Goal: Task Accomplishment & Management: Use online tool/utility

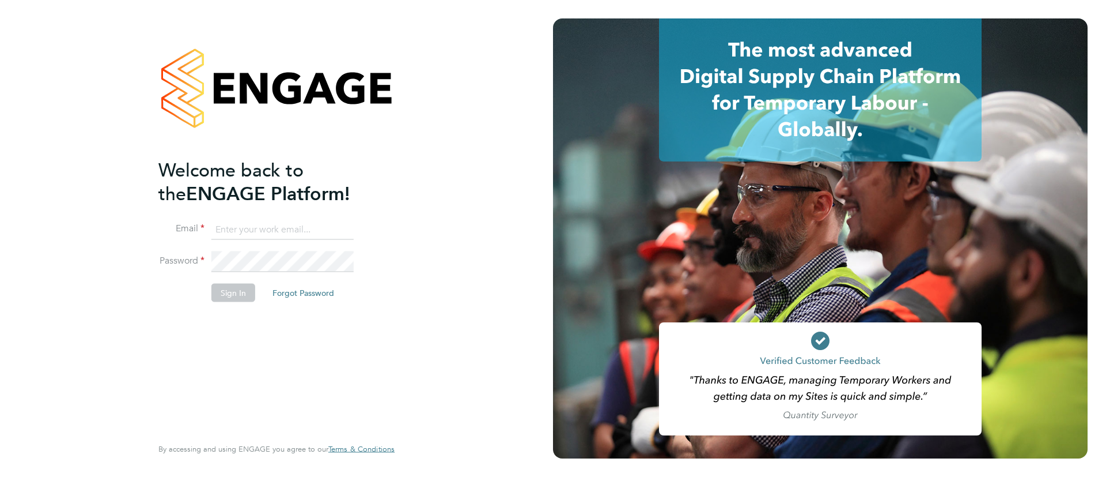
type input "[EMAIL_ADDRESS][DOMAIN_NAME]"
click at [230, 296] on button "Sign In" at bounding box center [233, 292] width 44 height 18
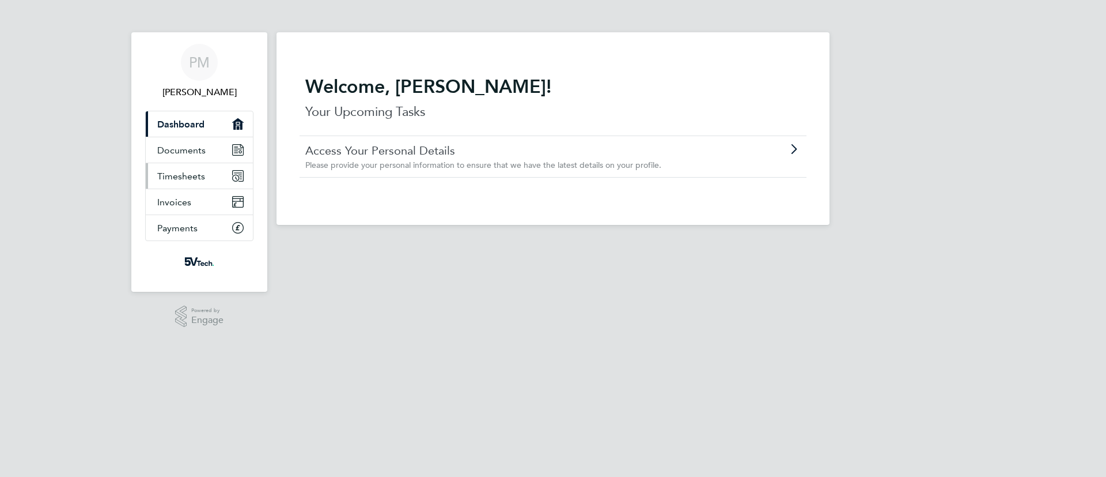
click at [187, 178] on span "Timesheets" at bounding box center [181, 176] width 48 height 11
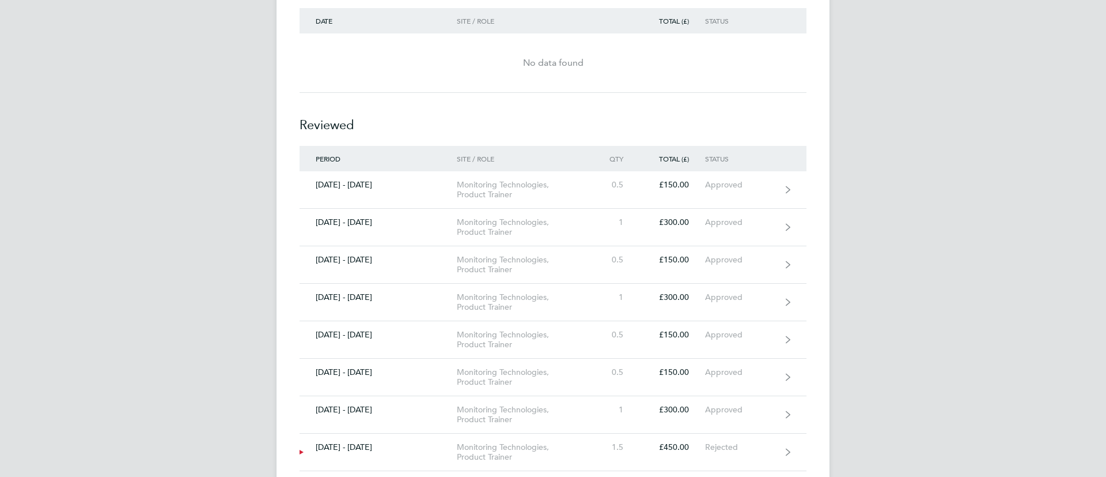
scroll to position [415, 0]
drag, startPoint x: 903, startPoint y: 375, endPoint x: 971, endPoint y: 303, distance: 98.6
